Goal: Task Accomplishment & Management: Complete application form

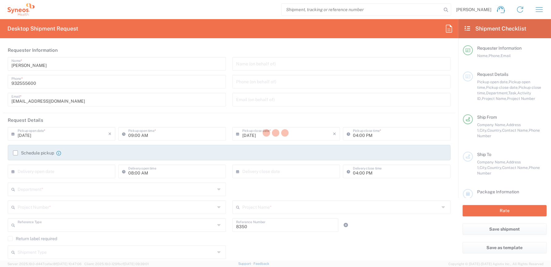
type input "Department"
type input "Catalunya"
type input "Spain"
type input "Syneos Health Clinical Spain"
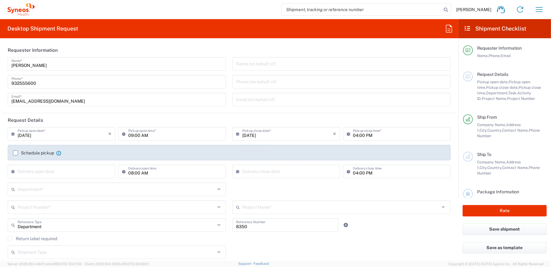
scroll to position [31, 0]
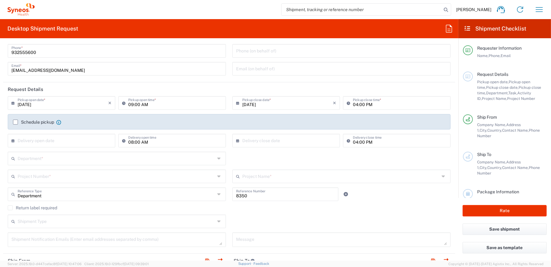
click at [16, 121] on label "Schedule pickup" at bounding box center [33, 122] width 41 height 5
click at [15, 122] on input "Schedule pickup" at bounding box center [15, 122] width 0 height 0
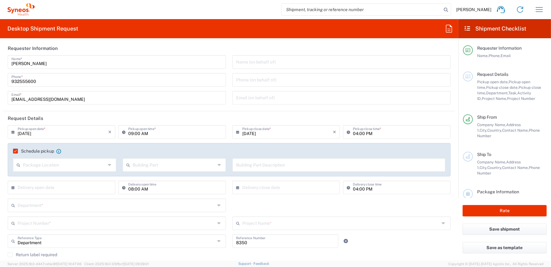
scroll to position [0, 0]
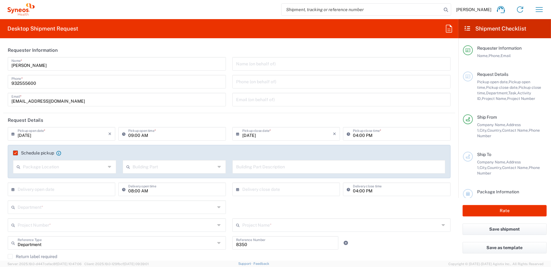
click at [132, 135] on input "09:00 AM" at bounding box center [175, 133] width 94 height 11
type input "10:00 AM"
click at [353, 136] on input "04:00 PM" at bounding box center [400, 133] width 94 height 11
type input "02:00 PM"
click at [368, 117] on header "Request Details" at bounding box center [229, 120] width 452 height 14
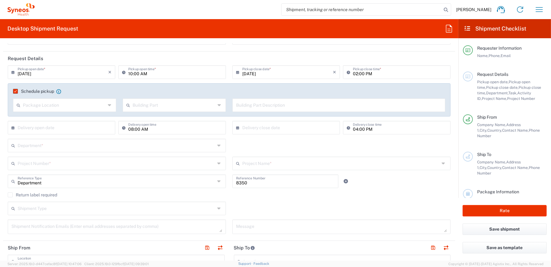
scroll to position [62, 0]
click at [61, 146] on input "text" at bounding box center [116, 145] width 197 height 11
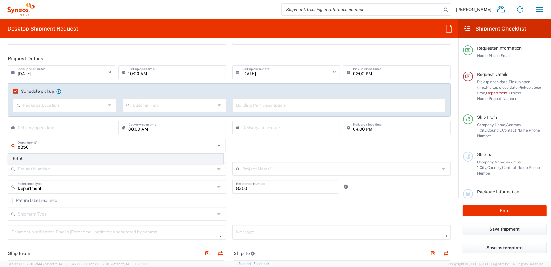
type input "8350"
click at [30, 157] on span "8350" at bounding box center [115, 159] width 215 height 10
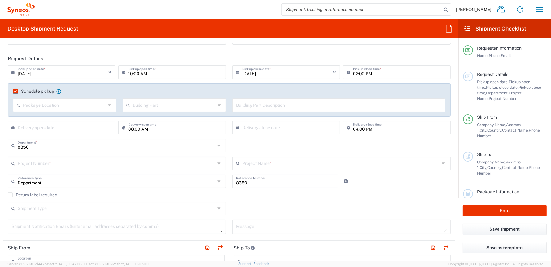
click at [32, 162] on input "text" at bounding box center [116, 163] width 197 height 11
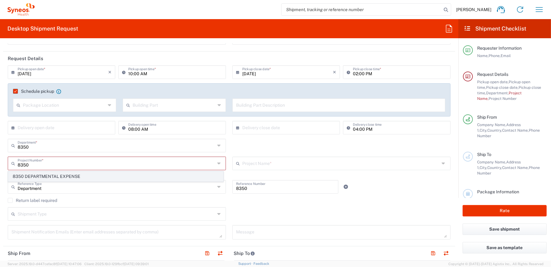
click at [33, 176] on span "8350 DEPARTMENTAL EXPENSE" at bounding box center [115, 177] width 215 height 10
type input "8350 DEPARTMENTAL EXPENSE"
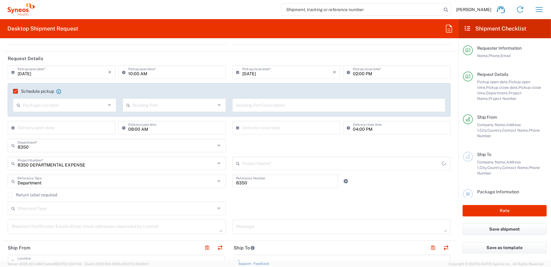
type input "8350 DEPARTMENTAL EXPENSE"
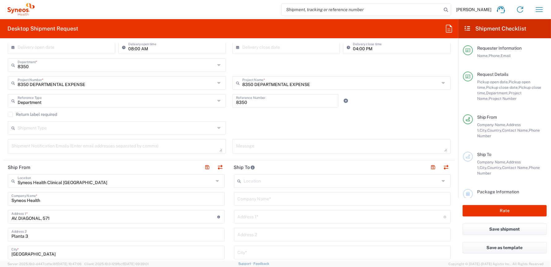
scroll to position [154, 0]
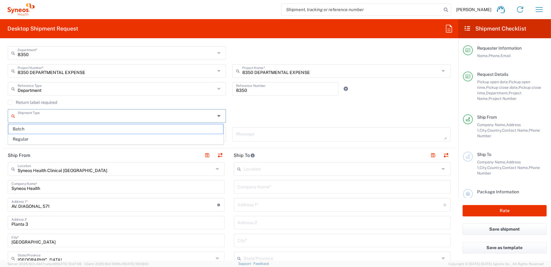
click at [103, 120] on input "text" at bounding box center [116, 115] width 197 height 11
click at [245, 117] on div "Shipment Type Batch Regular" at bounding box center [229, 118] width 449 height 18
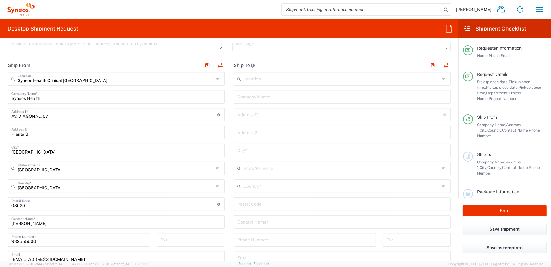
scroll to position [185, 0]
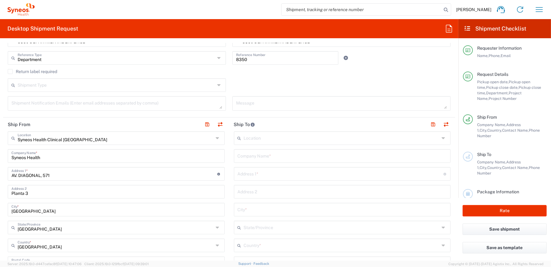
click at [266, 138] on input "text" at bounding box center [342, 137] width 196 height 11
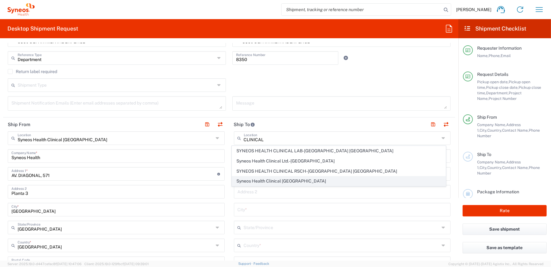
click at [269, 179] on span "Syneos Health Clinical [GEOGRAPHIC_DATA]" at bounding box center [338, 182] width 213 height 10
type input "Syneos Health Clinical [GEOGRAPHIC_DATA]"
type input "[PERSON_NAME][STREET_ADDRESS]"
type input "Planta 3"
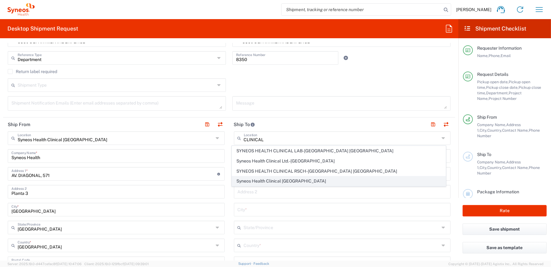
type input "[GEOGRAPHIC_DATA]"
type input "28020"
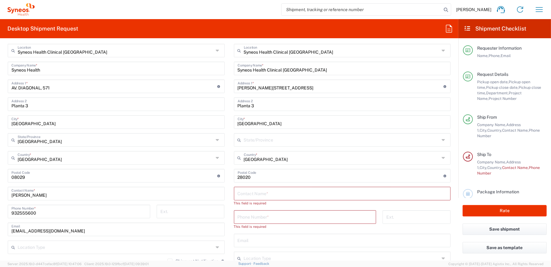
scroll to position [278, 0]
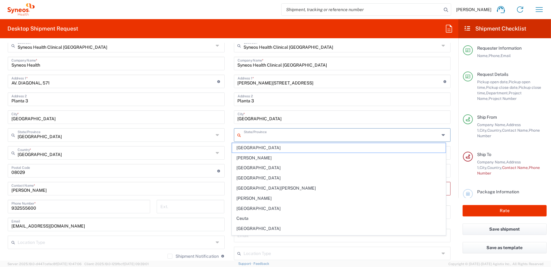
click at [271, 137] on input "text" at bounding box center [342, 134] width 196 height 11
type input "[GEOGRAPHIC_DATA]"
type input "677925000"
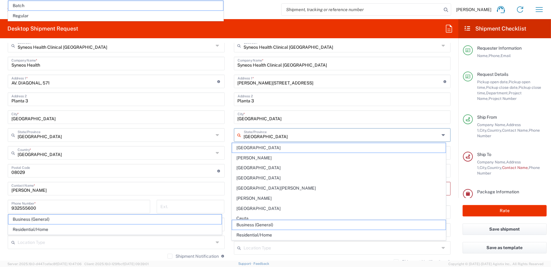
scroll to position [339, 0]
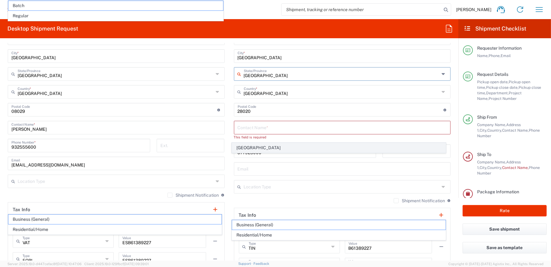
click at [273, 146] on span "[GEOGRAPHIC_DATA]" at bounding box center [338, 148] width 213 height 10
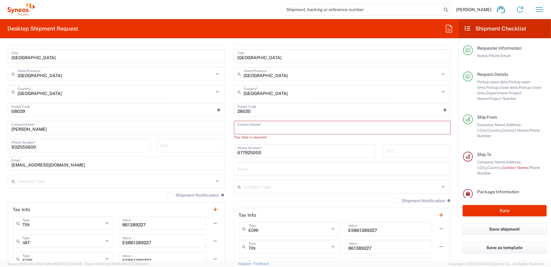
click at [275, 129] on input "text" at bounding box center [341, 127] width 209 height 11
type input "e"
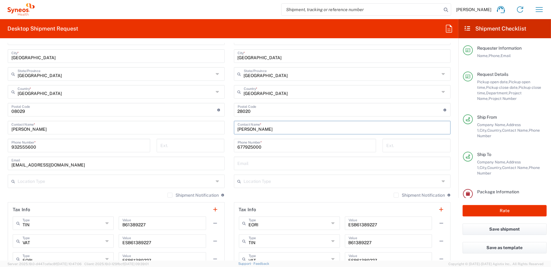
type input "[PERSON_NAME]"
click at [279, 145] on input "677925000" at bounding box center [304, 145] width 135 height 11
click at [276, 146] on input "677925000" at bounding box center [304, 145] width 135 height 11
click at [450, 163] on form "Requester Information Bianca Suriol Galimany Name * 932555600 Phone * bianca.su…" at bounding box center [229, 152] width 458 height 218
click at [282, 163] on input "text" at bounding box center [341, 163] width 209 height 11
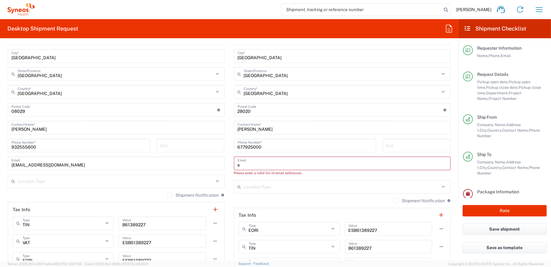
type input "[PERSON_NAME][EMAIL_ADDRESS][PERSON_NAME][DOMAIN_NAME]"
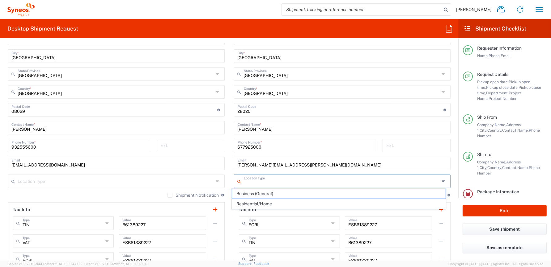
click at [277, 181] on input "text" at bounding box center [342, 181] width 196 height 11
click at [270, 195] on span "Business (General)" at bounding box center [338, 194] width 213 height 10
type input "Business (General)"
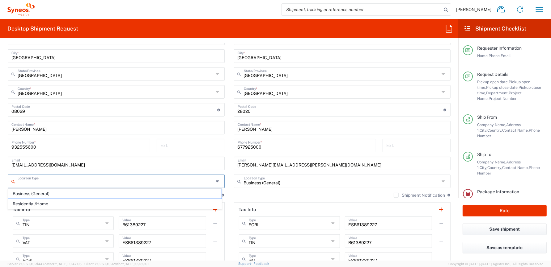
click at [127, 179] on input "text" at bounding box center [116, 181] width 196 height 11
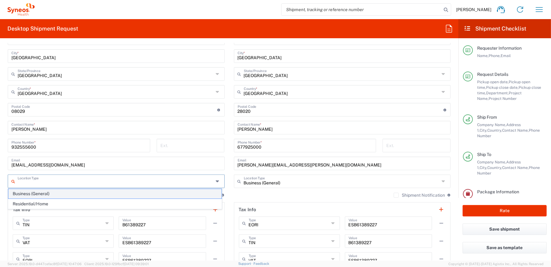
click at [83, 196] on span "Business (General)" at bounding box center [114, 194] width 213 height 10
type input "Business (General)"
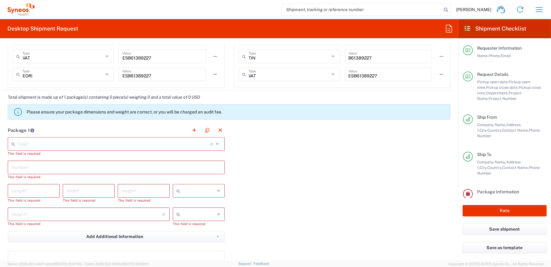
scroll to position [524, 0]
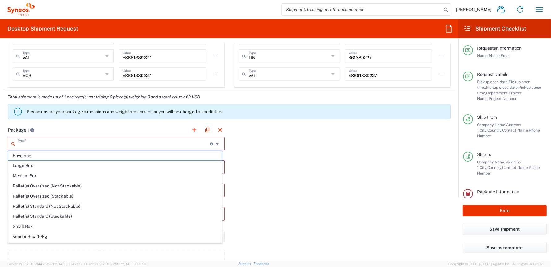
click at [75, 144] on input "text" at bounding box center [114, 143] width 192 height 11
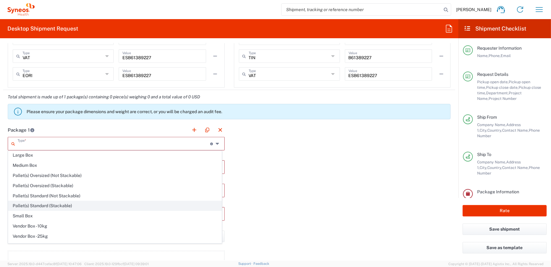
scroll to position [17, 0]
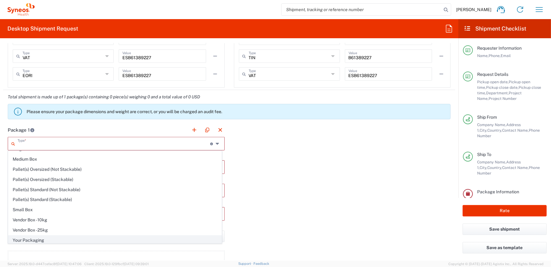
click at [35, 239] on span "Your Packaging" at bounding box center [114, 241] width 213 height 10
type input "Your Packaging"
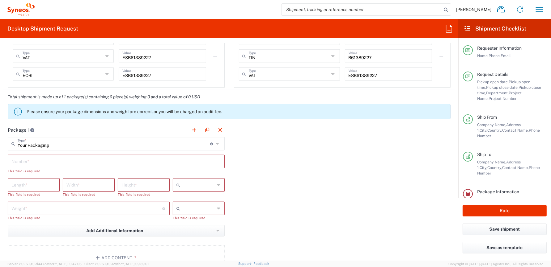
click at [78, 161] on input "text" at bounding box center [115, 161] width 209 height 11
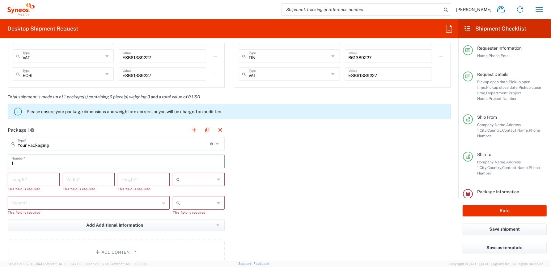
type input "1"
type input "45"
type input "29"
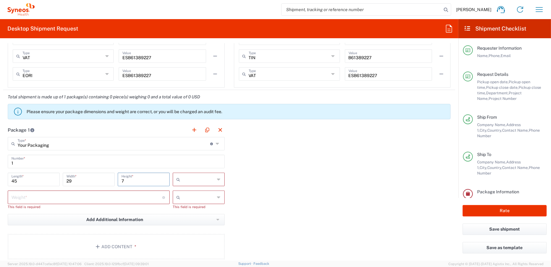
type input "7"
click at [192, 192] on span "cm" at bounding box center [196, 192] width 50 height 10
type input "cm"
click at [111, 200] on input "number" at bounding box center [86, 197] width 151 height 11
type input "3"
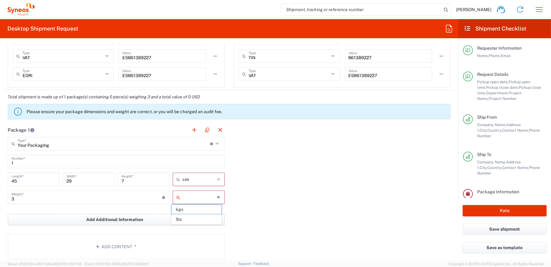
click at [183, 210] on span "kgs" at bounding box center [196, 210] width 50 height 10
type input "kgs"
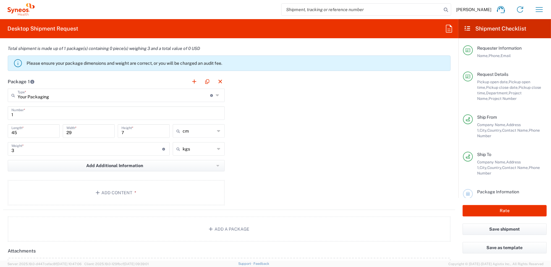
scroll to position [586, 0]
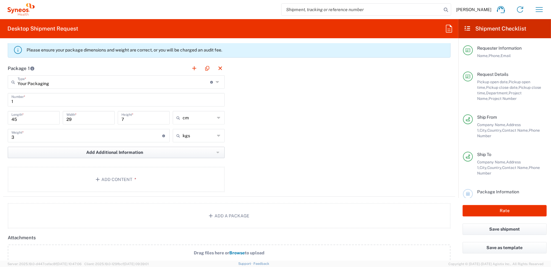
click at [216, 152] on icon "button" at bounding box center [217, 153] width 3 height 4
click at [272, 156] on div "Package 1 Your Packaging Type * Material used to package goods Envelope Large B…" at bounding box center [229, 129] width 452 height 136
click at [128, 214] on button "Add a Package" at bounding box center [229, 215] width 442 height 25
click at [442, 66] on button "button" at bounding box center [446, 68] width 9 height 9
click at [124, 179] on button "Add Content *" at bounding box center [116, 179] width 217 height 25
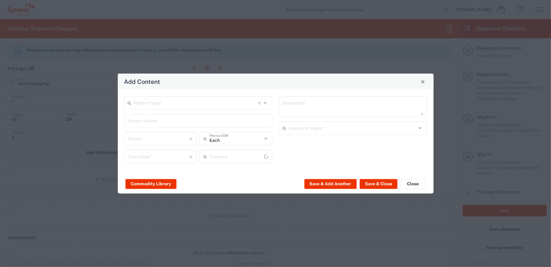
type input "US Dollar"
click at [184, 104] on input "text" at bounding box center [196, 102] width 124 height 11
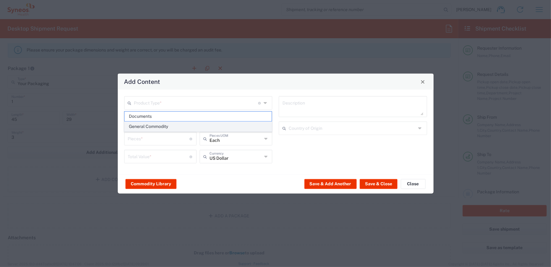
click at [145, 126] on span "General Commodity" at bounding box center [197, 127] width 147 height 10
type input "General Commodity"
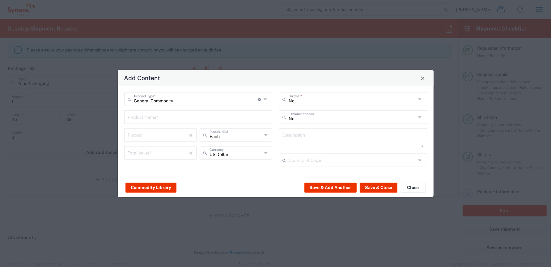
click at [145, 119] on input "text" at bounding box center [198, 116] width 141 height 11
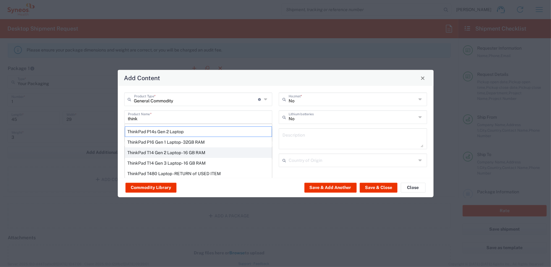
click at [161, 152] on div "ThinkPad T14 Gen 2 Laptop - 16 GB RAM" at bounding box center [198, 153] width 147 height 10
type input "ThinkPad T14 Gen 2 Laptop - 16 GB RAM"
type input "1"
type textarea "Intel Core i7-1156G7 vProÂ® Processor - 14"- 16 GB RAM - 512 GB SSD"
type input "[GEOGRAPHIC_DATA]"
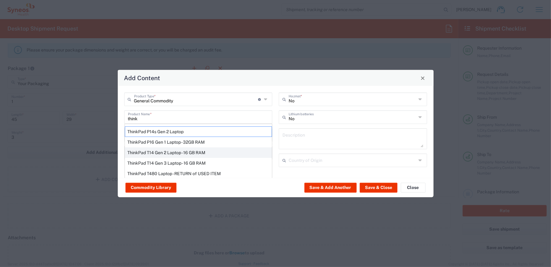
type input "Yes"
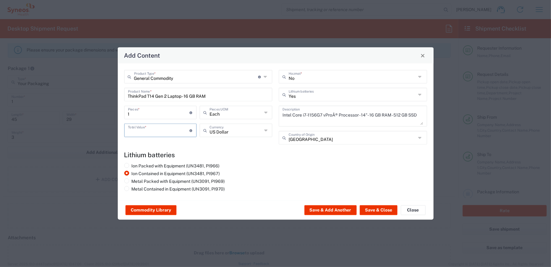
click at [154, 132] on input "number" at bounding box center [159, 130] width 62 height 11
type input "1000"
click at [231, 131] on input "text" at bounding box center [235, 130] width 52 height 11
click at [220, 146] on span "Euro" at bounding box center [235, 145] width 71 height 10
type input "Euro"
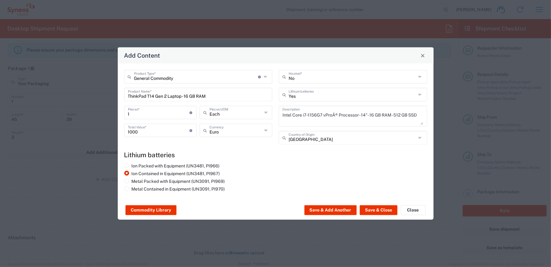
click at [279, 166] on div "Ion Packed with Equipment (UN3481, PI966) Ion Contained in Equipment (UN3481, P…" at bounding box center [275, 178] width 309 height 31
click at [372, 209] on button "Save & Close" at bounding box center [378, 211] width 38 height 10
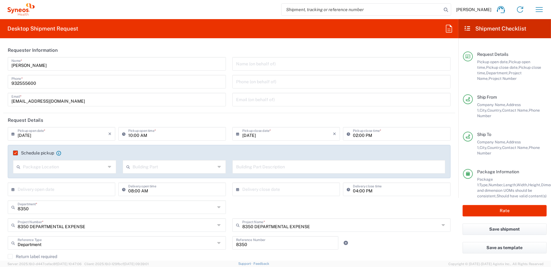
scroll to position [39, 0]
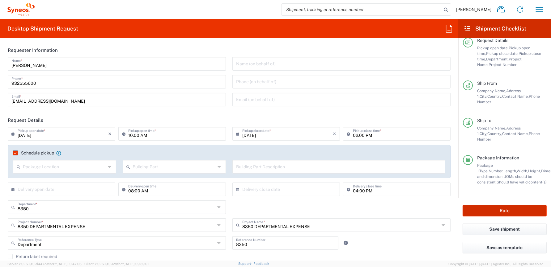
click at [501, 211] on button "Rate" at bounding box center [504, 210] width 84 height 11
type input "8350 DEPARTMENTAL EXPENSE"
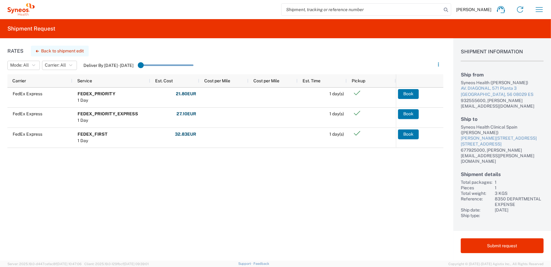
click at [52, 49] on button "Back to shipment edit" at bounding box center [60, 51] width 58 height 11
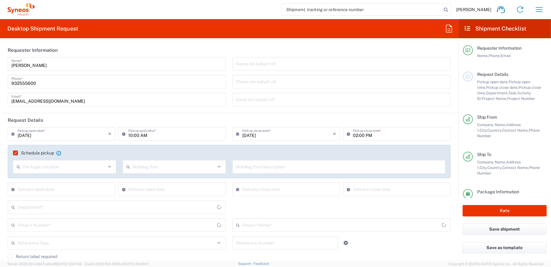
type input "[GEOGRAPHIC_DATA]"
type input "Your Packaging"
type input "8350 DEPARTMENTAL EXPENSE"
type input "8350"
type input "[GEOGRAPHIC_DATA]"
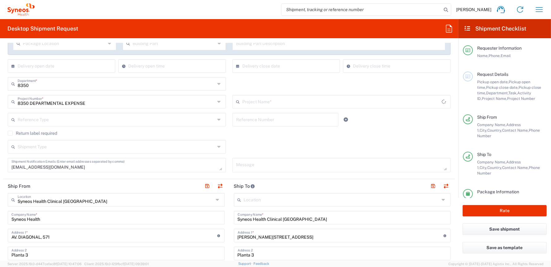
type input "8350 DEPARTMENTAL EXPENSE"
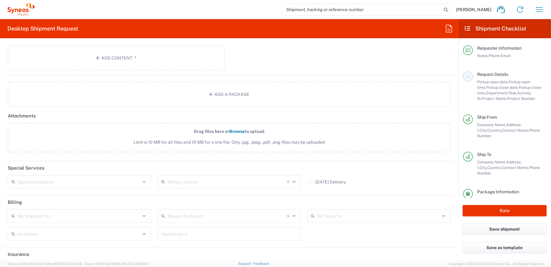
scroll to position [768, 0]
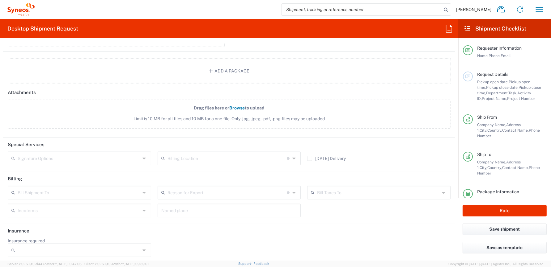
click at [64, 248] on input "Insurance required" at bounding box center [79, 251] width 123 height 10
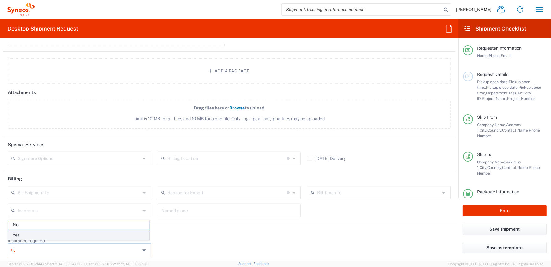
click at [37, 236] on span "Yes" at bounding box center [78, 236] width 140 height 10
type input "Yes"
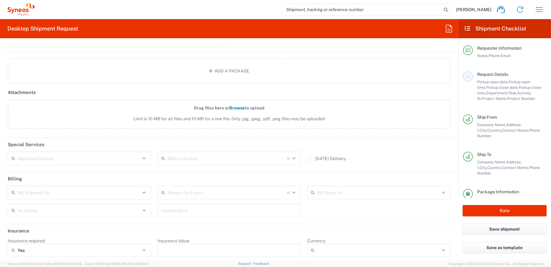
click at [183, 246] on input "Insurance Value" at bounding box center [229, 251] width 136 height 10
type input "1000"
click at [328, 238] on span "EUR" at bounding box center [375, 236] width 140 height 10
type input "EUR"
click at [327, 231] on header "Insurance" at bounding box center [229, 231] width 452 height 14
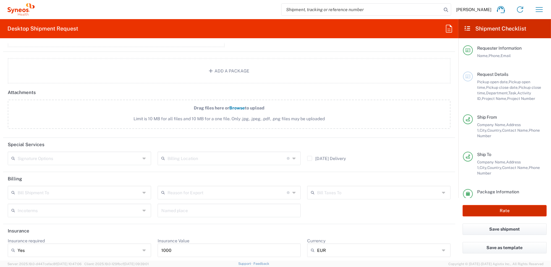
click at [500, 212] on button "Rate" at bounding box center [504, 210] width 84 height 11
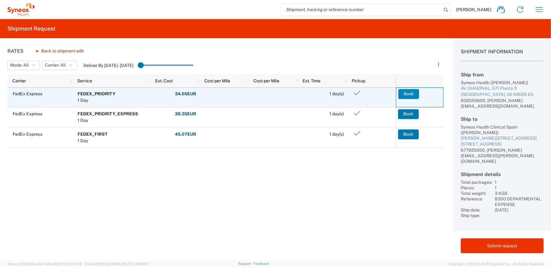
click at [407, 92] on button "Book" at bounding box center [408, 94] width 21 height 10
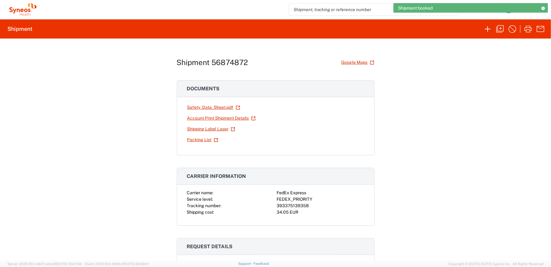
click at [404, 108] on div "Shipment 56874872 Google Maps Documents Safety_Data_Sheet.pdf Account Print Shi…" at bounding box center [275, 150] width 551 height 222
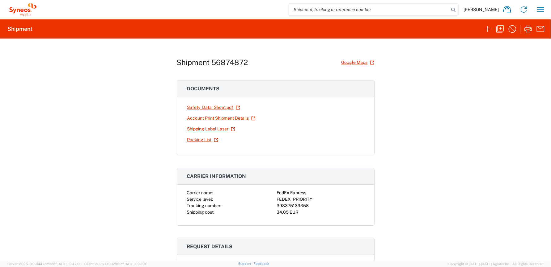
click at [404, 107] on div "Shipment 56874872 Google Maps Documents Safety_Data_Sheet.pdf Account Print Shi…" at bounding box center [275, 150] width 551 height 222
click at [206, 129] on link "Shipping Label Laser" at bounding box center [211, 129] width 48 height 11
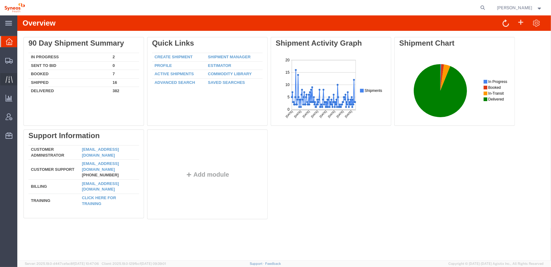
click at [7, 81] on icon at bounding box center [9, 79] width 7 height 7
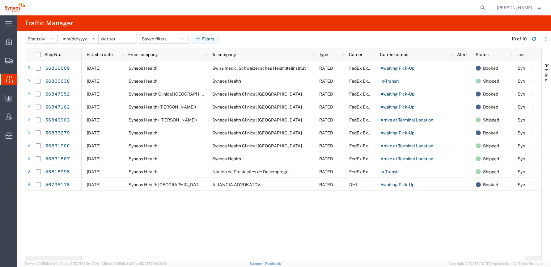
click at [285, 212] on div "09/19/2025 Syneos Health Swiss medic, Schweizerisches Heilmittelinstitut RATED …" at bounding box center [303, 158] width 443 height 195
click at [146, 227] on div "09/19/2025 Syneos Health Swiss medic, Schweizerisches Heilmittelinstitut RATED …" at bounding box center [303, 158] width 443 height 195
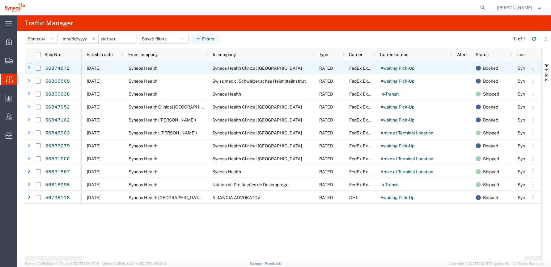
click at [28, 68] on icon at bounding box center [29, 68] width 2 height 4
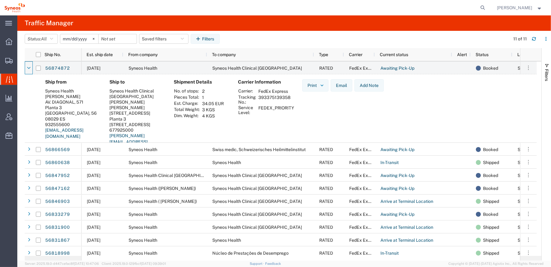
click at [320, 133] on div "Print Email Add Note" at bounding box center [342, 120] width 91 height 82
click at [30, 68] on icon at bounding box center [28, 68] width 3 height 4
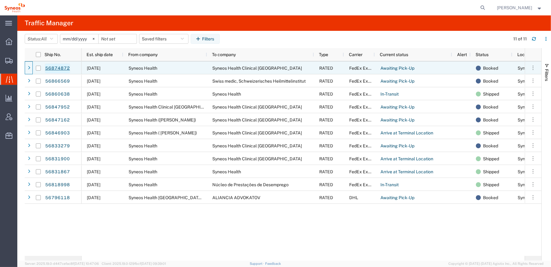
click at [56, 68] on link "56874872" at bounding box center [57, 69] width 25 height 10
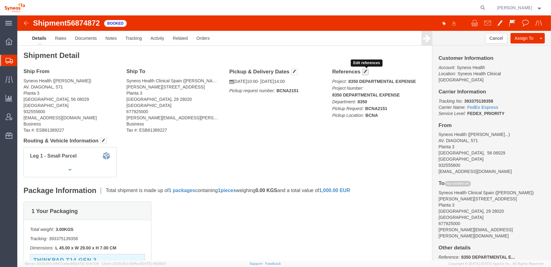
click span "button"
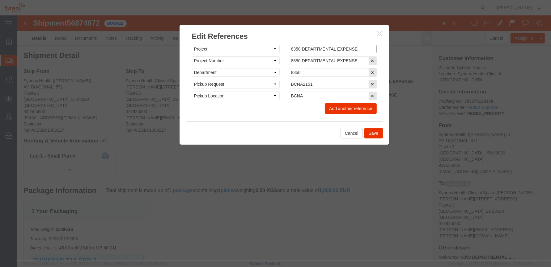
drag, startPoint x: 278, startPoint y: 33, endPoint x: 260, endPoint y: 33, distance: 18.2
click div "Select Account Type Activity ID Airline Appointment Number ASN Batch Request # …"
type input "4510 DEPARTMENTAL EXPENSE"
drag, startPoint x: 279, startPoint y: 44, endPoint x: 260, endPoint y: 44, distance: 18.5
click div "Select Account Type Activity ID Airline Appointment Number ASN Batch Request # …"
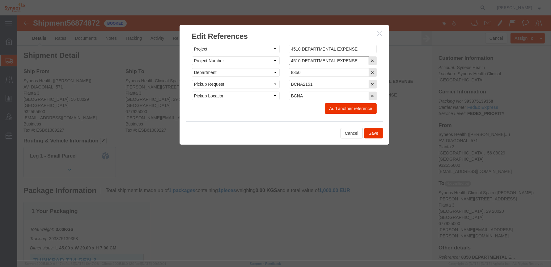
type input "4510 DEPARTMENTAL EXPENSE"
drag, startPoint x: 278, startPoint y: 57, endPoint x: 263, endPoint y: 57, distance: 14.5
click div "Select Account Type Activity ID Airline Appointment Number ASN Batch Request # …"
type input "4510"
click button "Cancel"
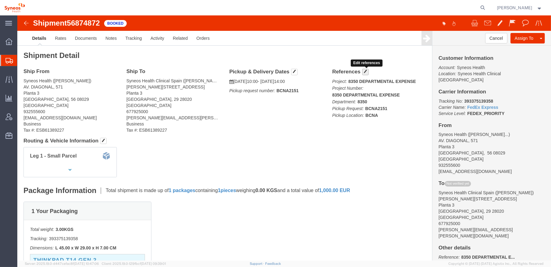
click span "button"
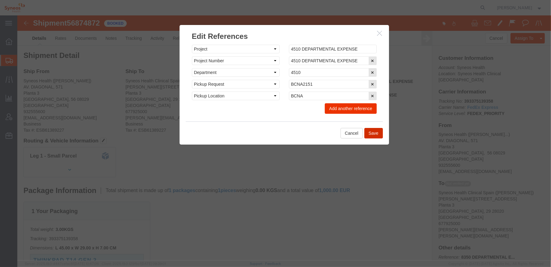
click button "Save"
